Goal: Information Seeking & Learning: Check status

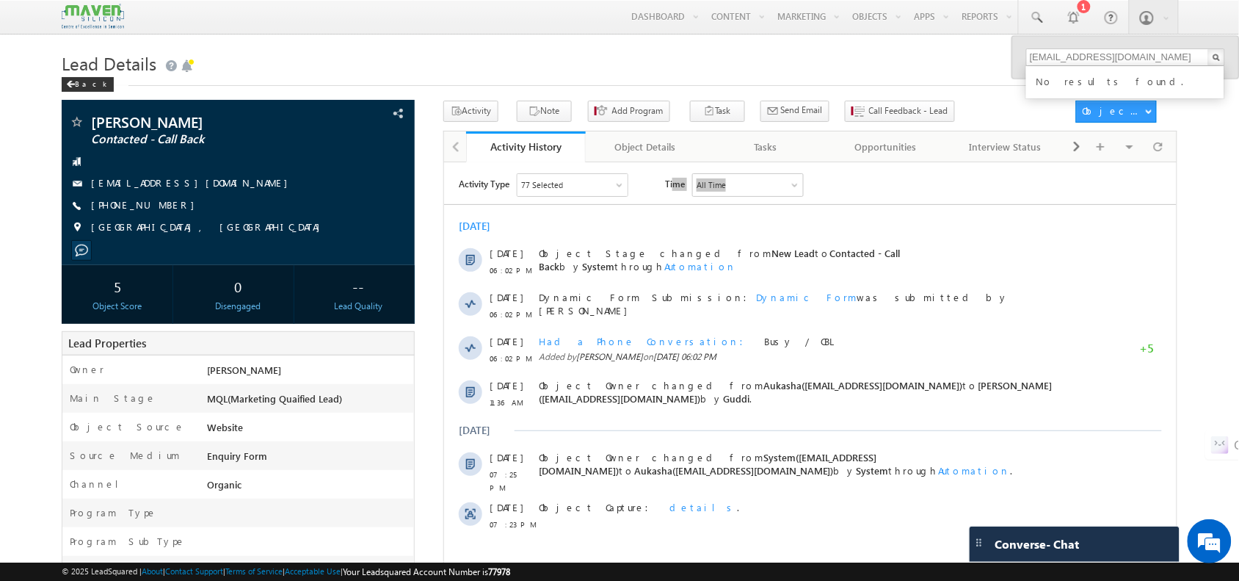
drag, startPoint x: 0, startPoint y: 0, endPoint x: 408, endPoint y: 92, distance: 418.5
click at [408, 92] on div "Lead Details Back" at bounding box center [619, 74] width 1115 height 53
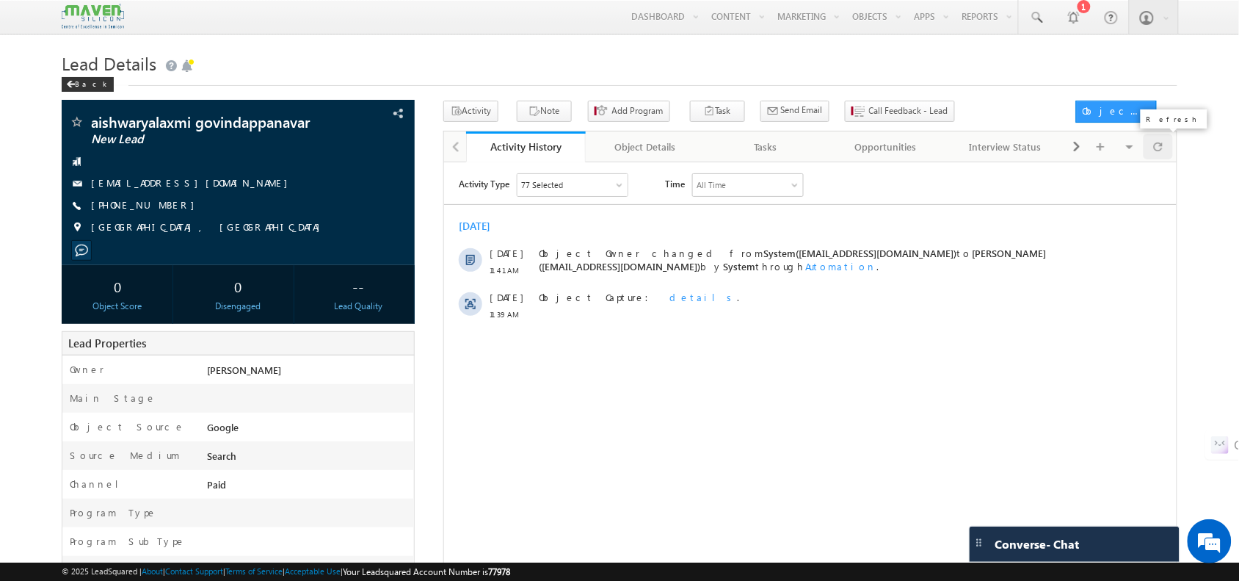
click at [1157, 150] on span at bounding box center [1158, 147] width 9 height 26
